Goal: Information Seeking & Learning: Compare options

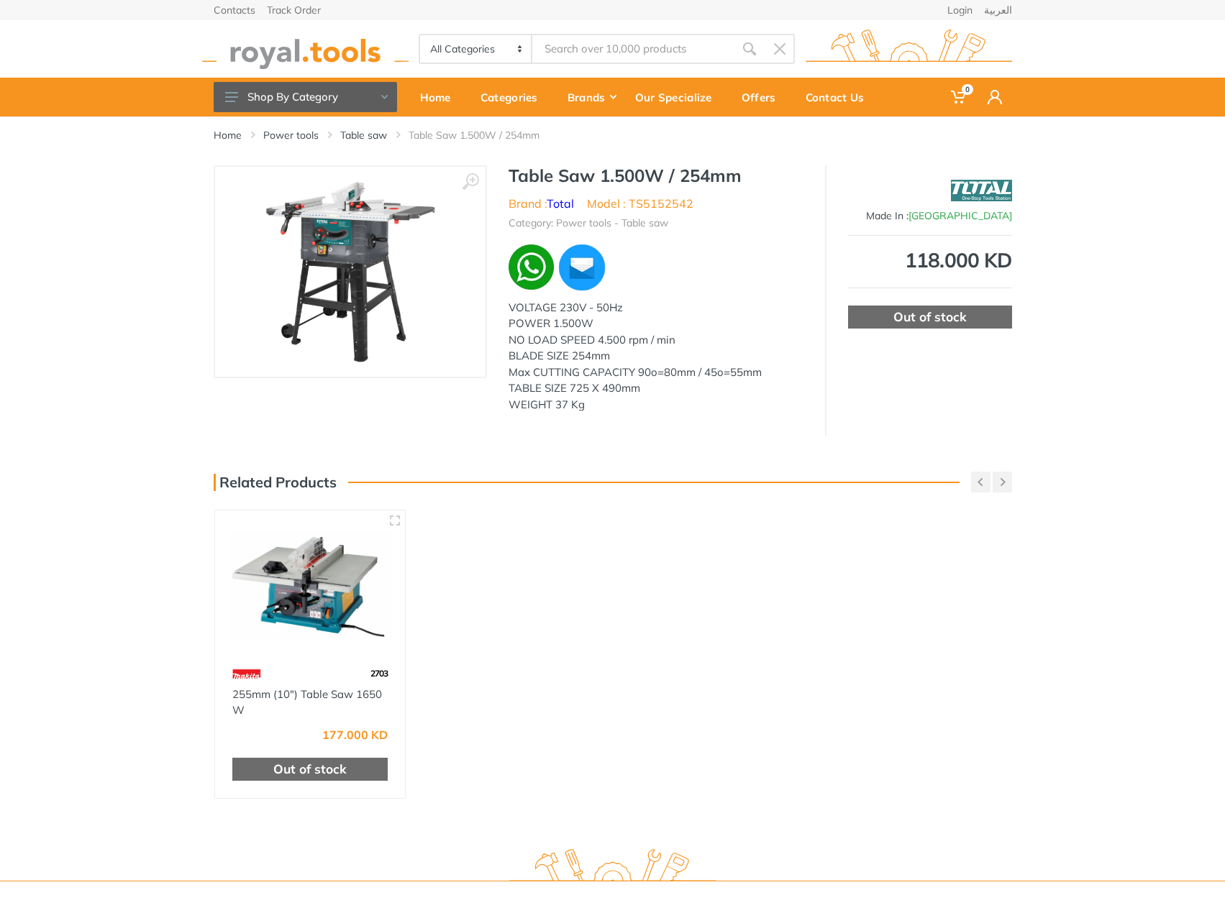
click at [319, 278] on img at bounding box center [350, 271] width 170 height 181
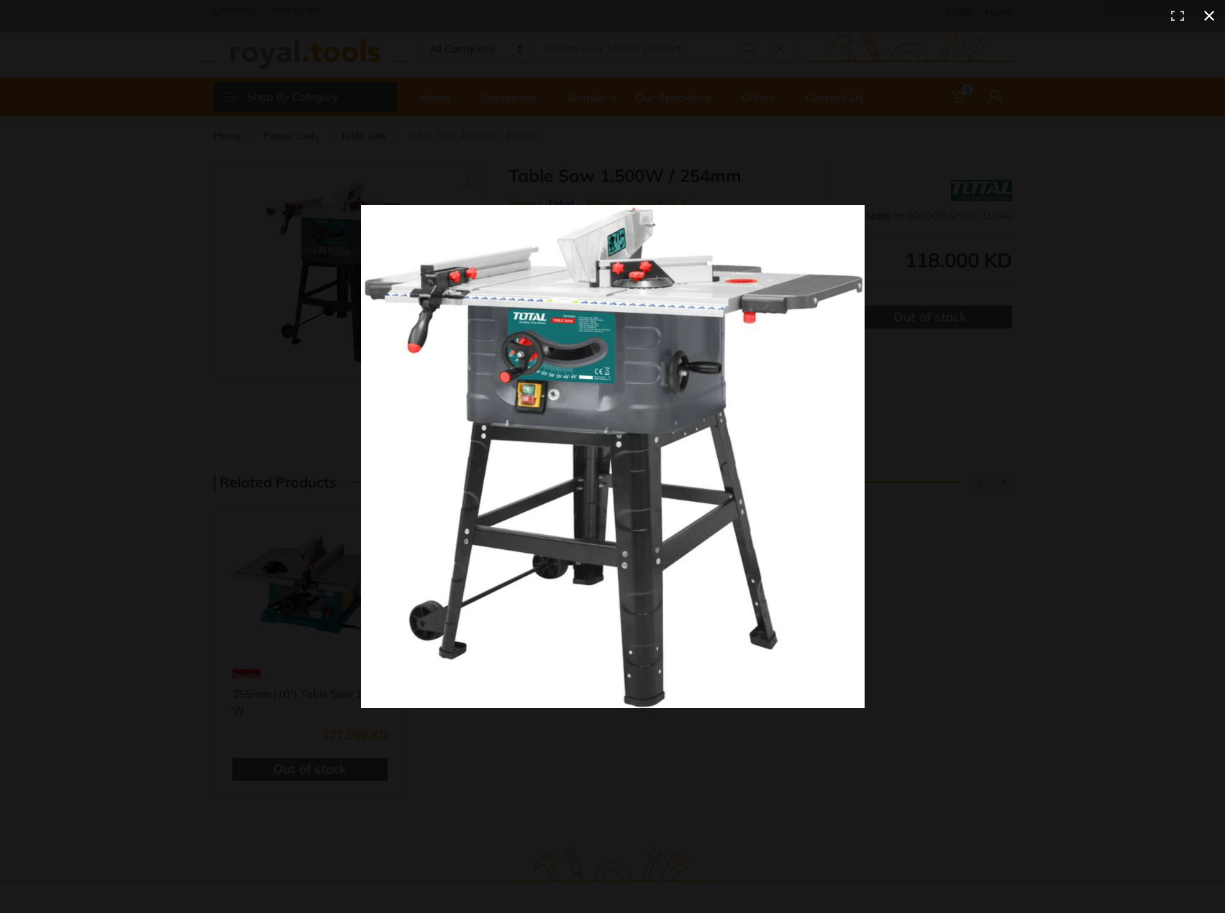
click at [1013, 718] on div at bounding box center [724, 475] width 726 height 541
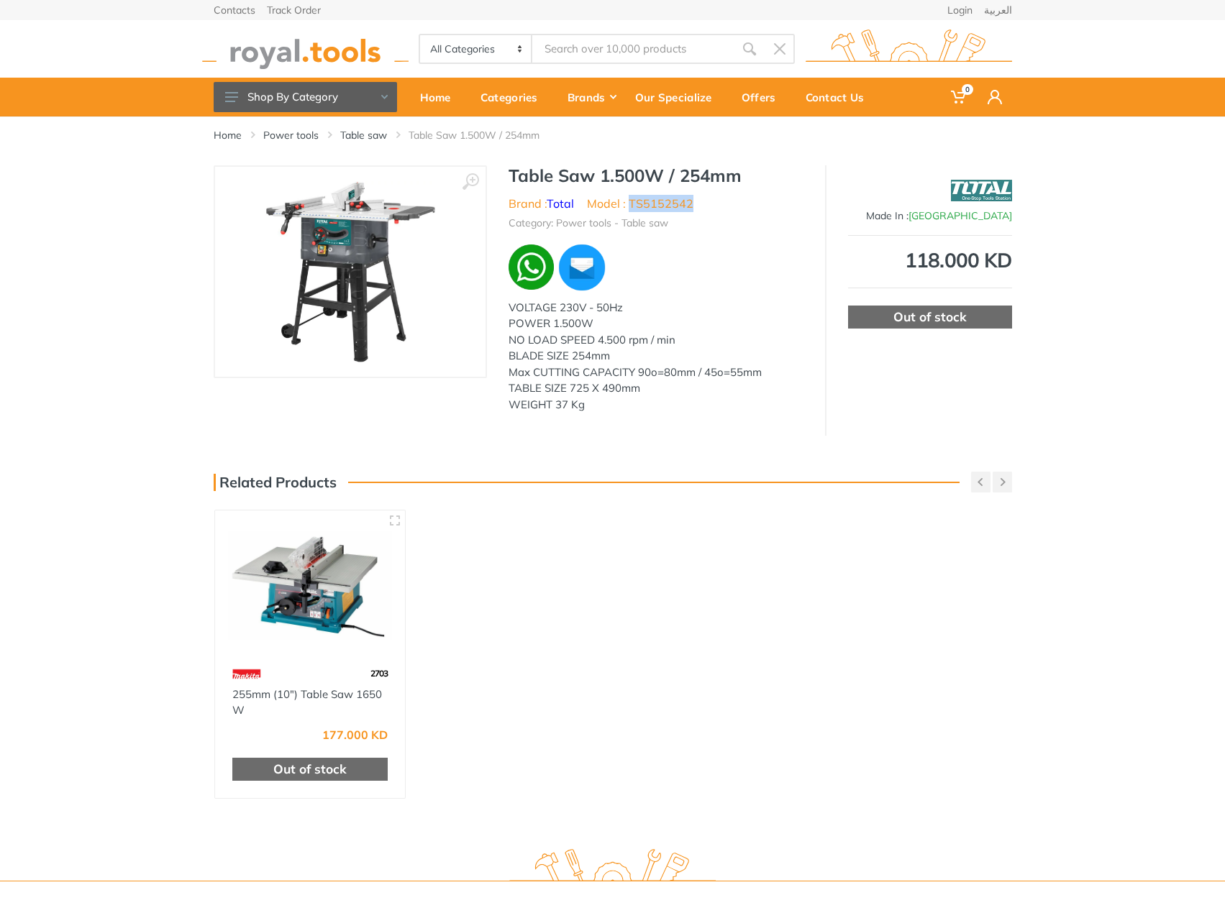
drag, startPoint x: 696, startPoint y: 204, endPoint x: 632, endPoint y: 199, distance: 64.3
click at [632, 199] on li "Model : TS5152542" at bounding box center [640, 203] width 106 height 17
copy li "TS5152542"
click at [763, 517] on div "Home Power tools Table saw Table Saw 1.500W / 254mm ‹ ›" at bounding box center [612, 476] width 1225 height 719
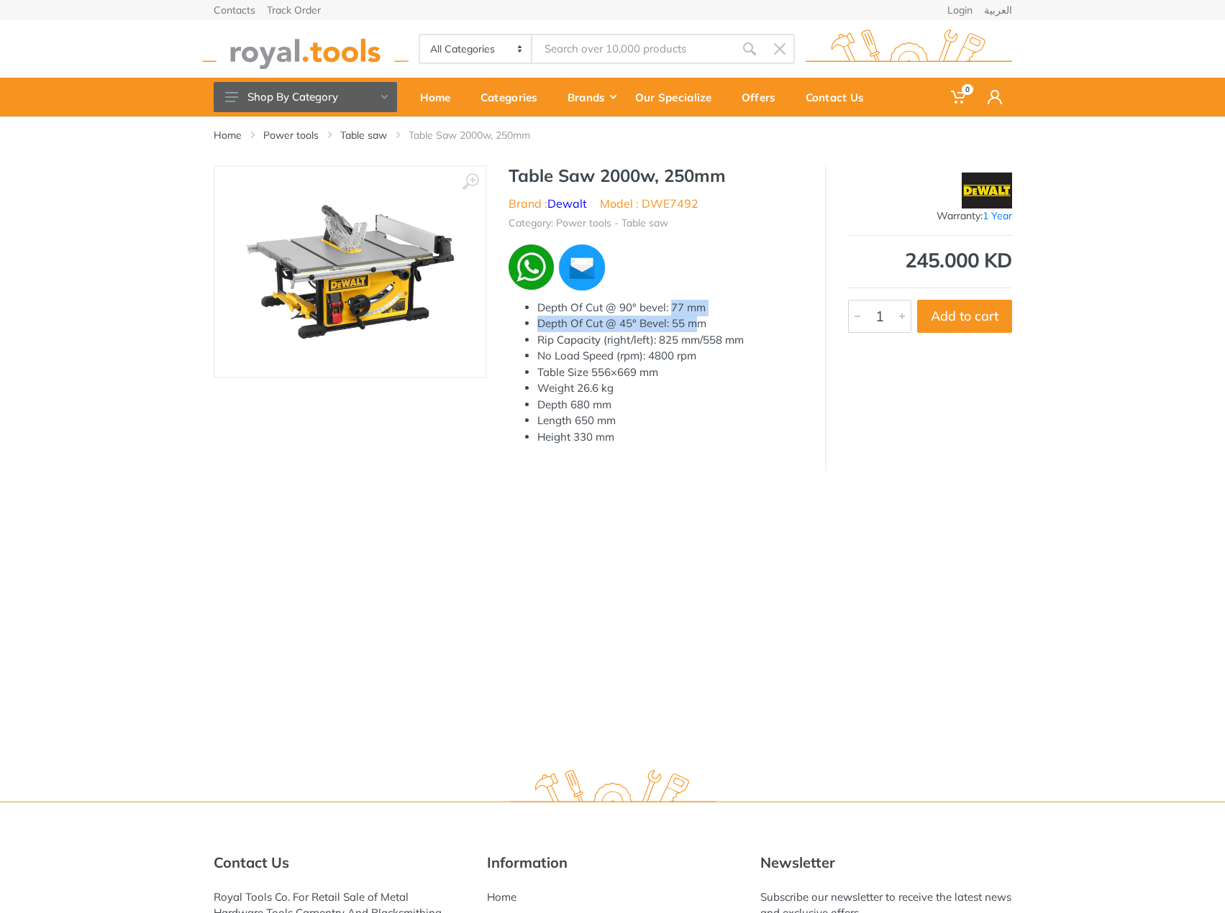
drag, startPoint x: 674, startPoint y: 314, endPoint x: 728, endPoint y: 386, distance: 89.9
click at [697, 324] on ul "Depth Of Cut @ 90° bevel: 77 mm Depth Of Cut @ 45° Bevel: 55 mm Rip Capacity (r…" at bounding box center [656, 373] width 295 height 146
click at [736, 445] on div "Height 330 mm" at bounding box center [670, 437] width 266 height 17
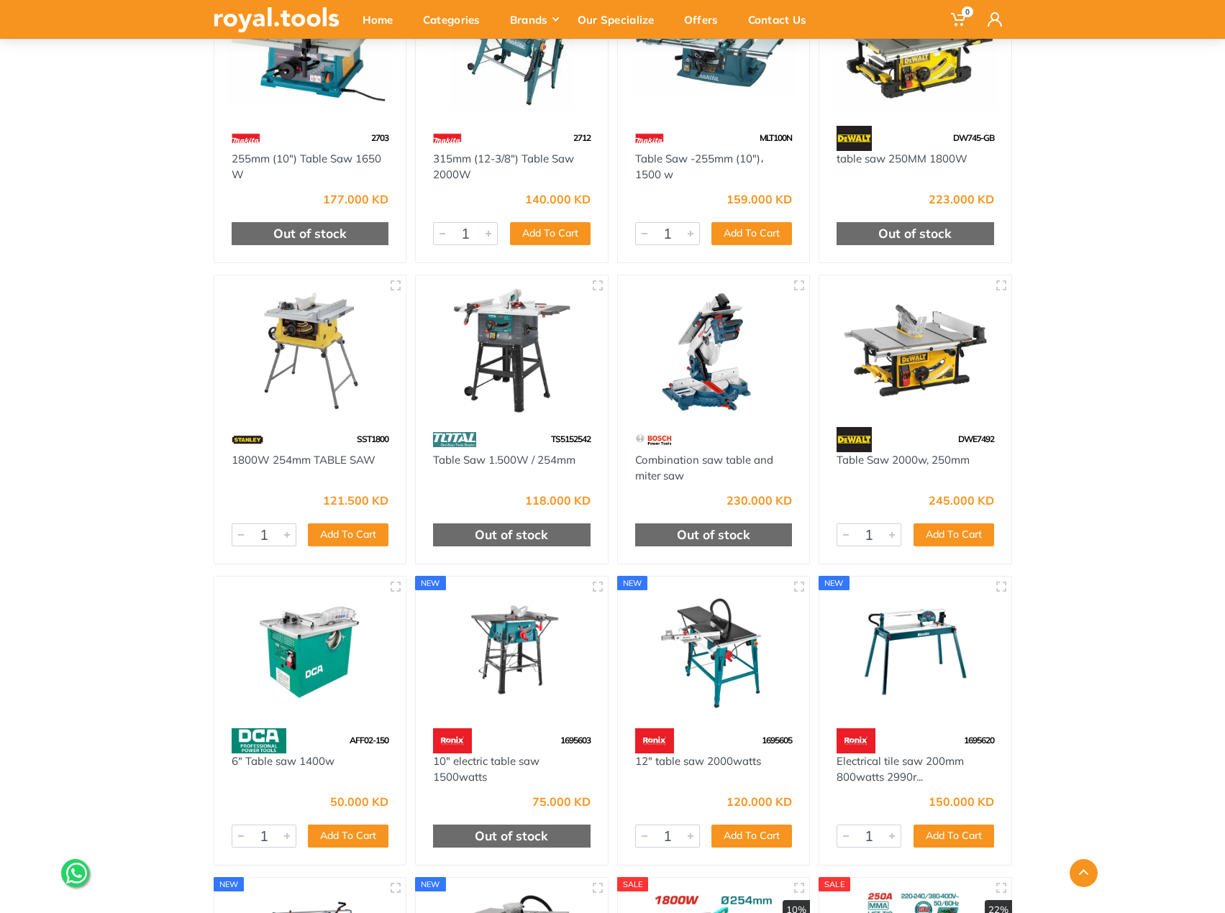
scroll to position [173, 0]
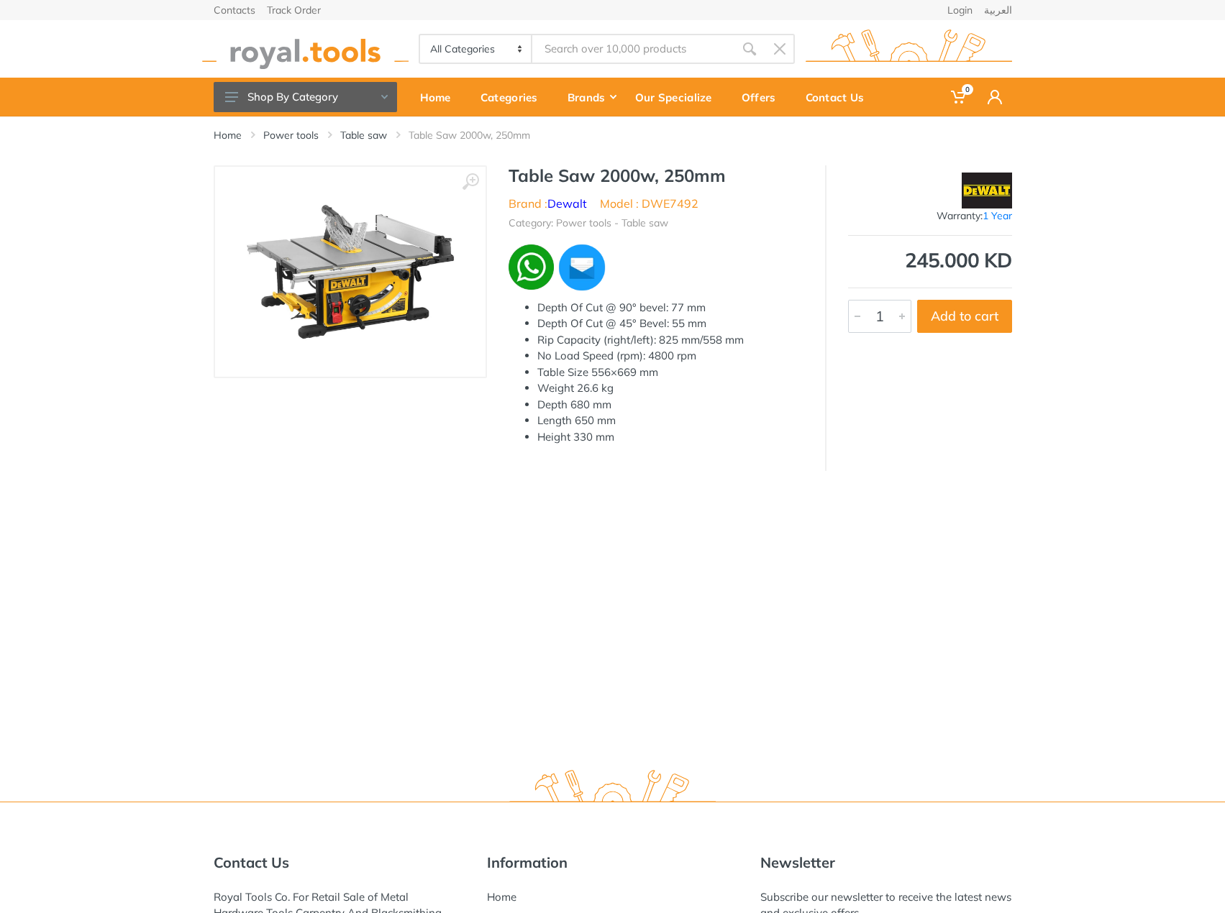
click at [669, 203] on li "Model : DWE7492" at bounding box center [649, 203] width 99 height 17
copy li "DWE7492"
drag, startPoint x: 536, startPoint y: 441, endPoint x: 715, endPoint y: 447, distance: 179.2
click at [630, 441] on ul "Depth Of Cut @ 90° bevel: 77 mm Depth Of Cut @ 45° Bevel: 55 mm Rip Capacity (r…" at bounding box center [656, 373] width 295 height 146
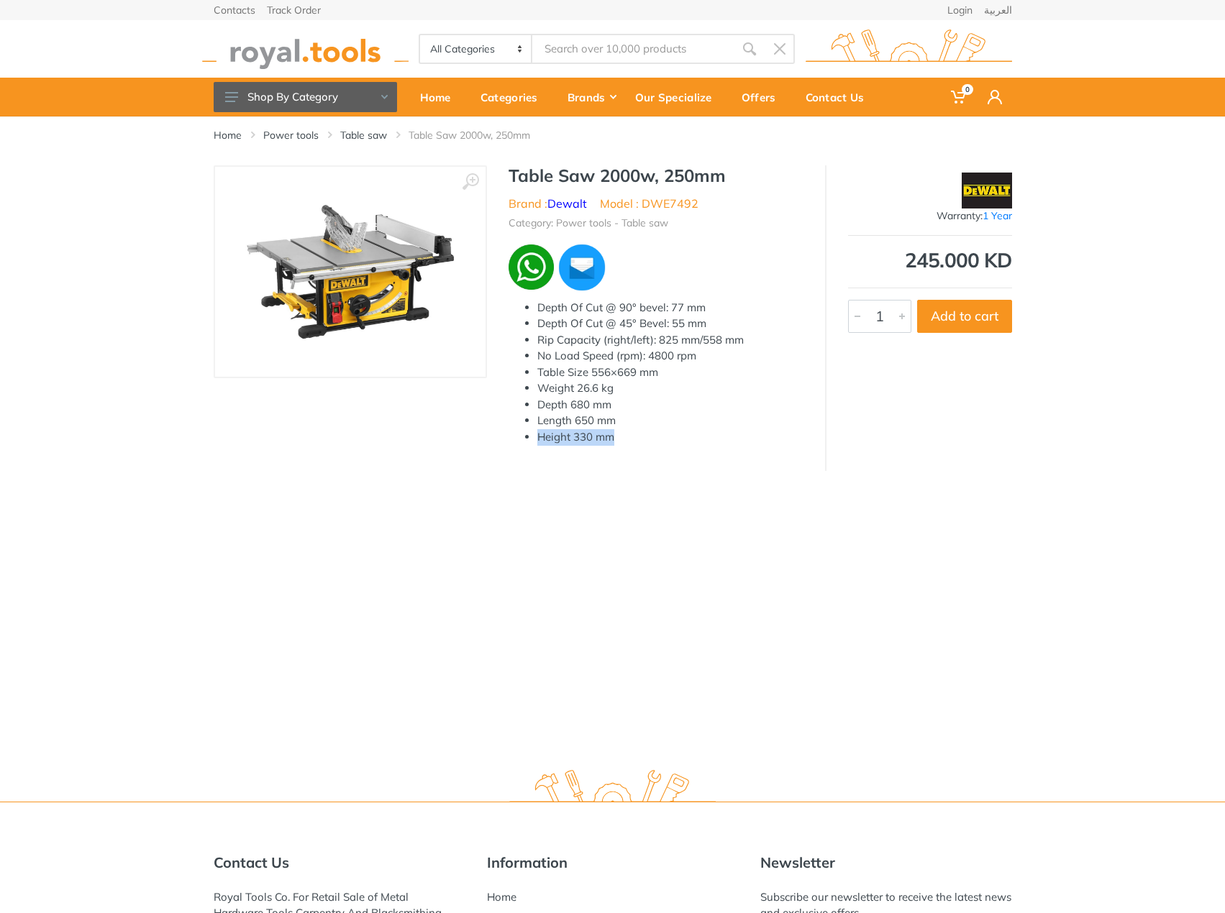
click at [774, 455] on div "Table Saw 2000w, 250mm Brand : Dewalt Model : DWE7492 Category: Power tools - T…" at bounding box center [656, 310] width 338 height 291
click at [626, 446] on div "Height 330 mm" at bounding box center [670, 437] width 266 height 17
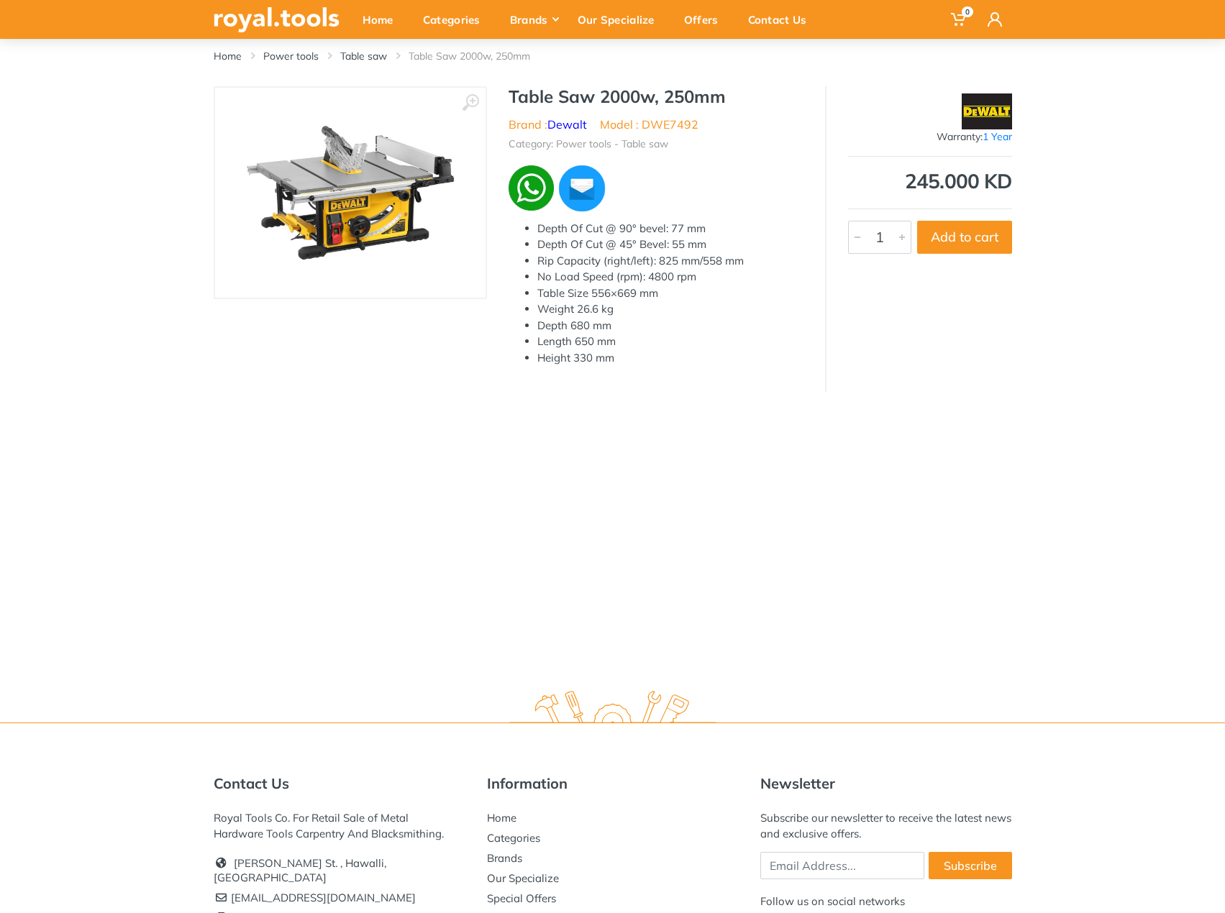
scroll to position [7, 0]
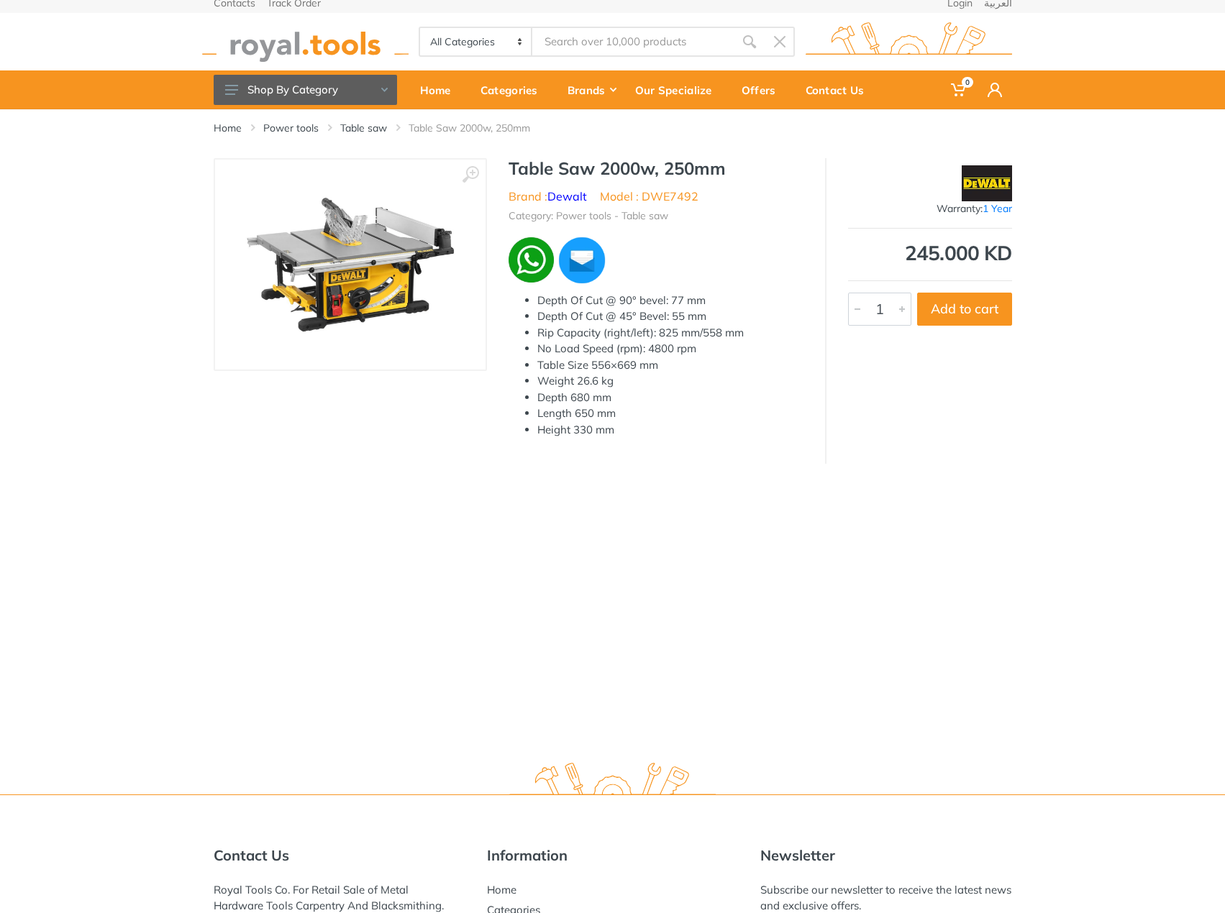
click at [1030, 617] on div "Home Power tools Table saw Table Saw 2000w, 250mm ‹ › 1" at bounding box center [612, 428] width 1225 height 639
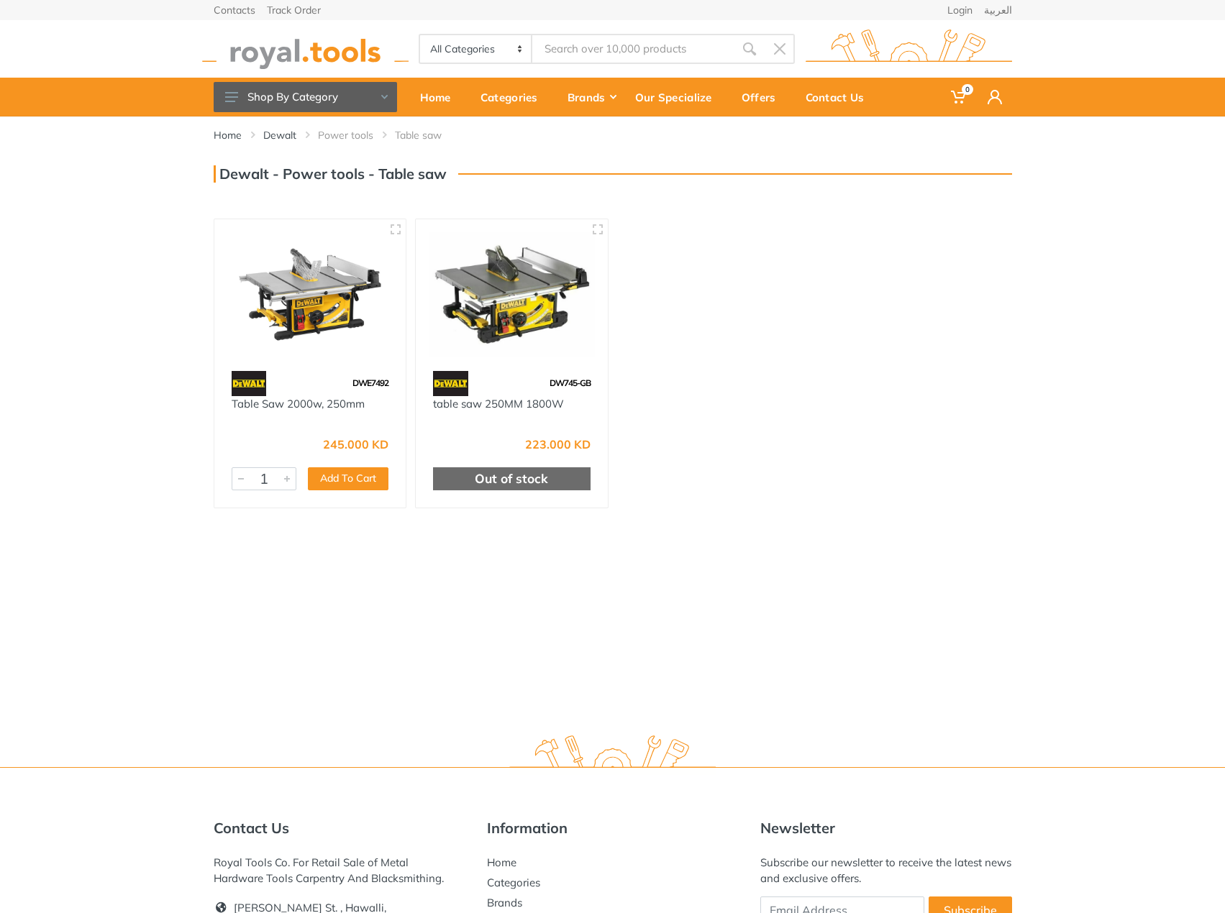
click at [183, 583] on div "Home Dewalt Power tools Table saw" at bounding box center [612, 436] width 1225 height 639
